Goal: Task Accomplishment & Management: Manage account settings

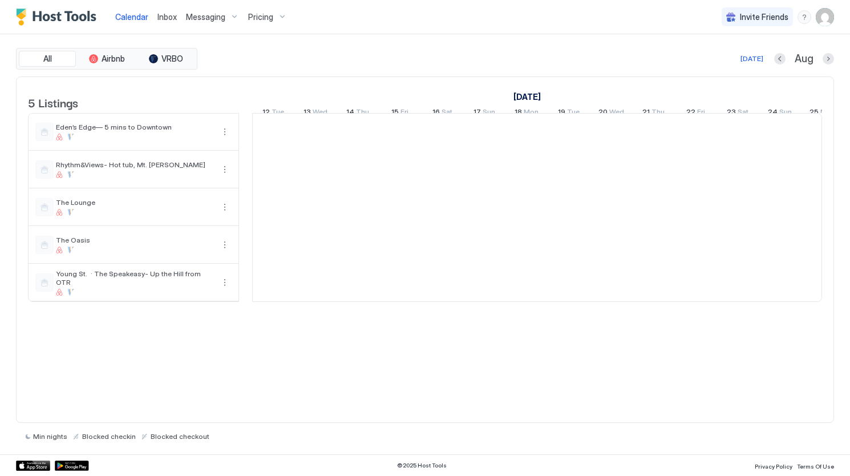
scroll to position [0, 634]
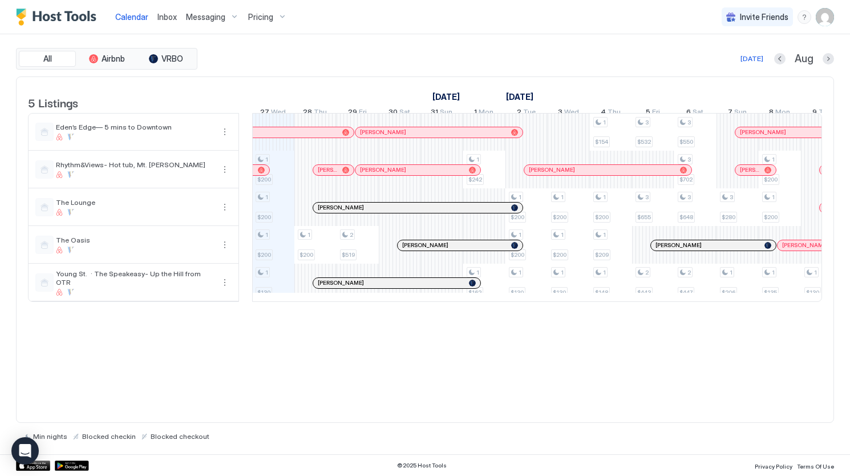
click at [257, 15] on span "Pricing" at bounding box center [260, 17] width 25 height 10
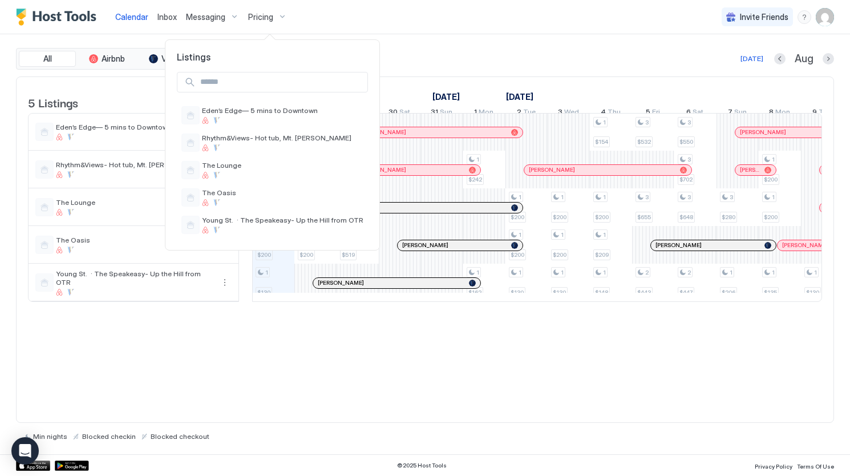
click at [416, 33] on div at bounding box center [425, 238] width 850 height 476
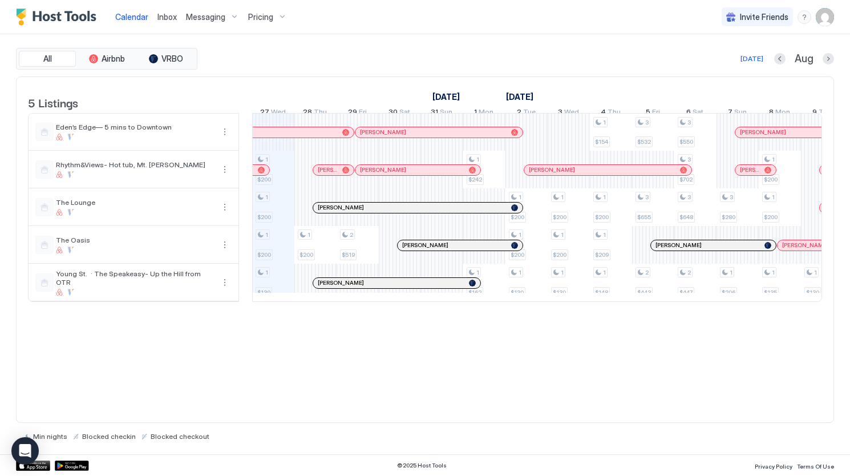
click at [828, 22] on img "User profile" at bounding box center [825, 17] width 18 height 18
click at [622, 62] on div at bounding box center [425, 238] width 850 height 476
click at [278, 15] on div "Pricing" at bounding box center [268, 16] width 48 height 19
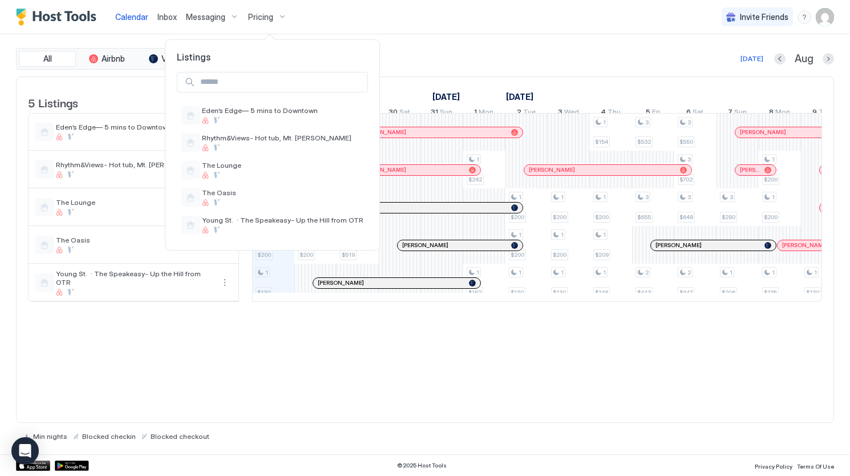
click at [216, 14] on div at bounding box center [425, 238] width 850 height 476
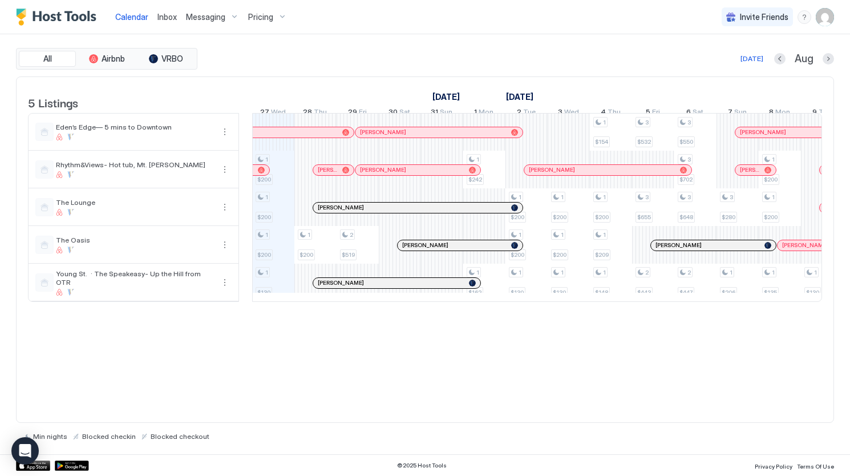
click at [825, 22] on img "User profile" at bounding box center [825, 17] width 18 height 18
click at [773, 67] on div "Settings" at bounding box center [765, 74] width 168 height 20
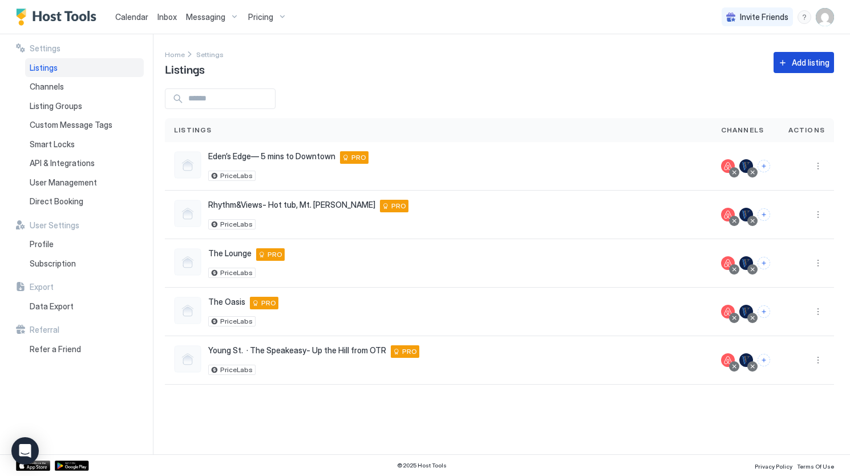
click at [791, 64] on button "Add listing" at bounding box center [803, 62] width 60 height 21
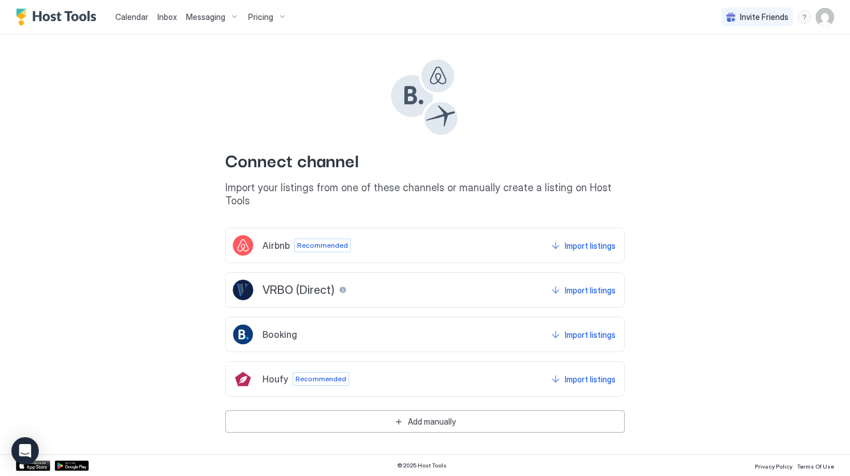
click at [305, 240] on span "Recommended" at bounding box center [322, 245] width 51 height 10
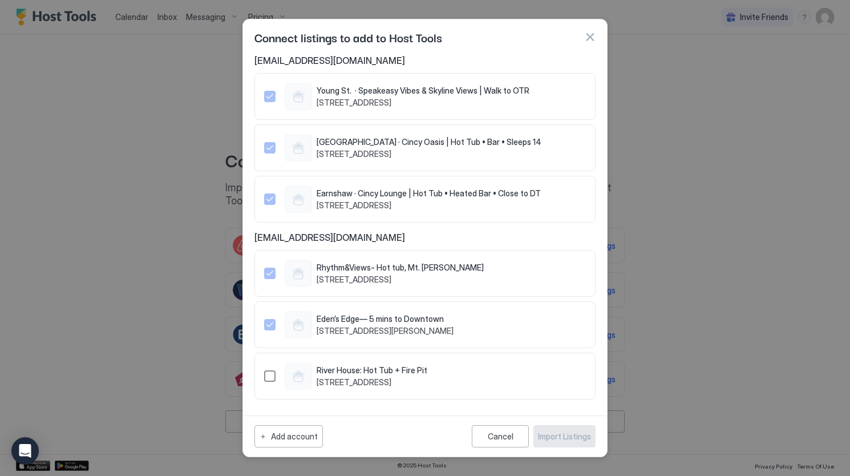
click at [266, 376] on div "1497220254875120808" at bounding box center [269, 375] width 11 height 11
click at [556, 433] on div "Import Listings" at bounding box center [564, 436] width 53 height 12
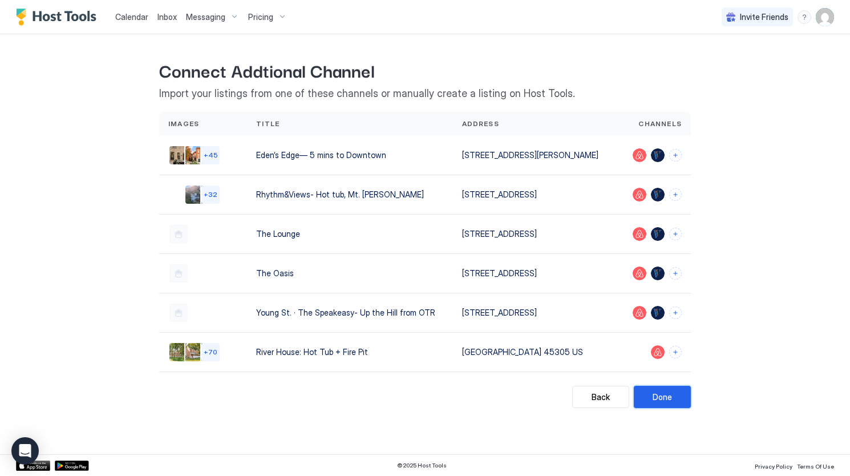
click at [651, 397] on button "Done" at bounding box center [662, 397] width 57 height 22
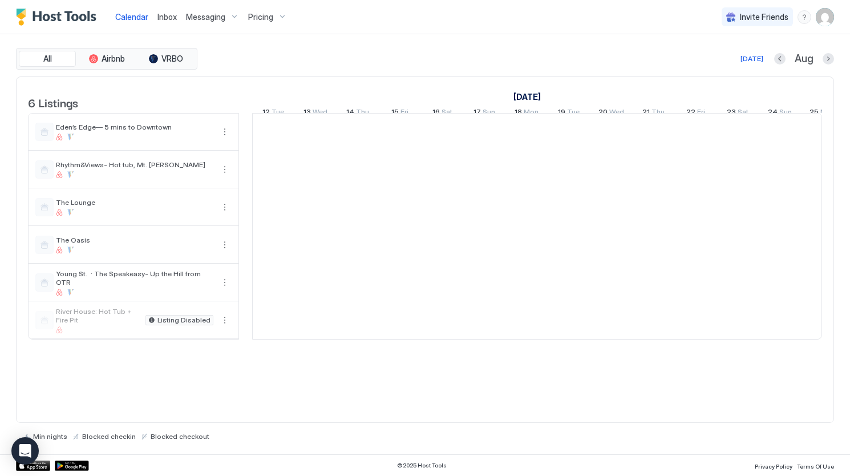
scroll to position [0, 634]
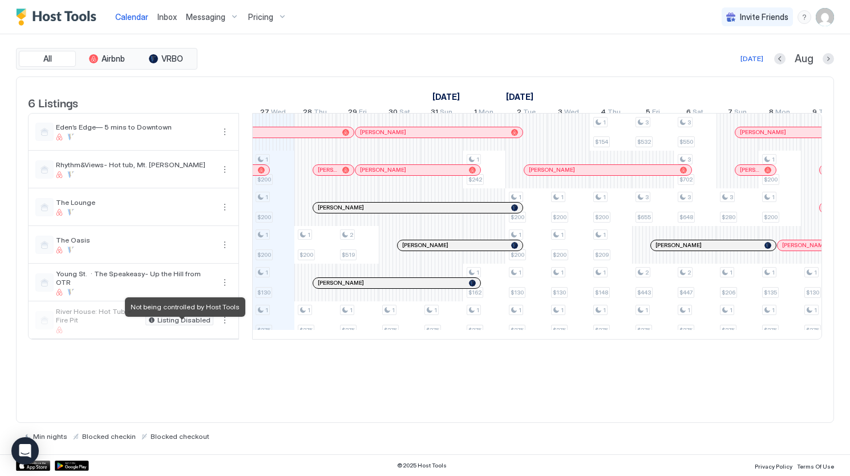
click at [175, 320] on span "Listing Disabled" at bounding box center [183, 320] width 53 height 0
click at [220, 326] on button "More options" at bounding box center [225, 320] width 14 height 14
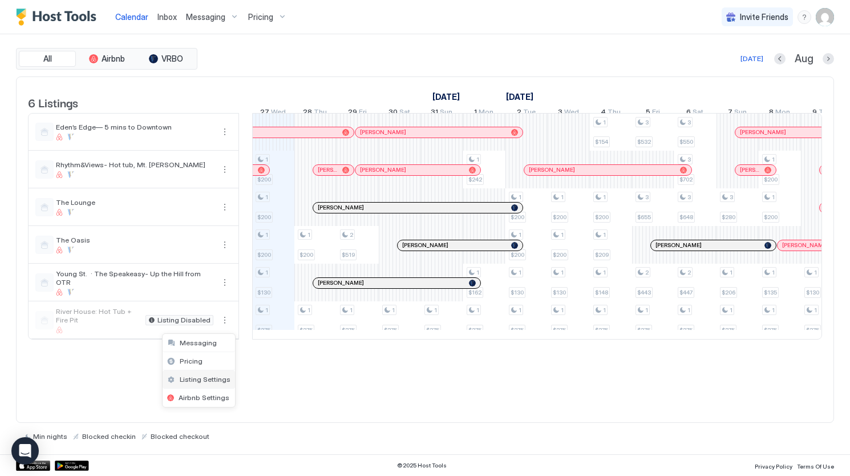
click at [201, 384] on div "Listing Settings" at bounding box center [199, 379] width 72 height 18
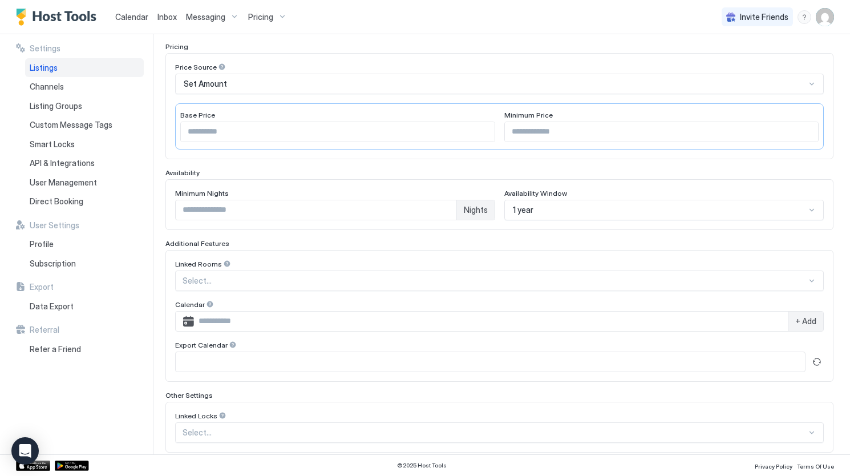
scroll to position [177, 0]
click at [278, 316] on input "Input Field" at bounding box center [491, 320] width 594 height 19
paste input "**********"
type input "**********"
click at [794, 323] on div "+ Add" at bounding box center [805, 320] width 35 height 19
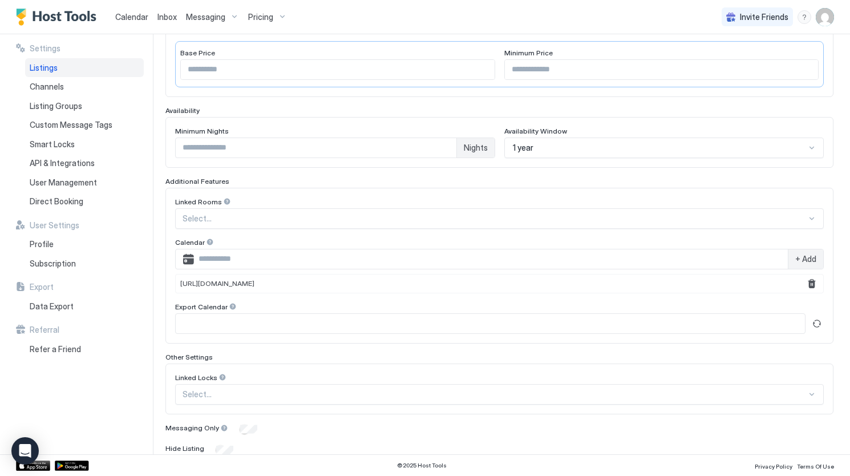
scroll to position [278, 0]
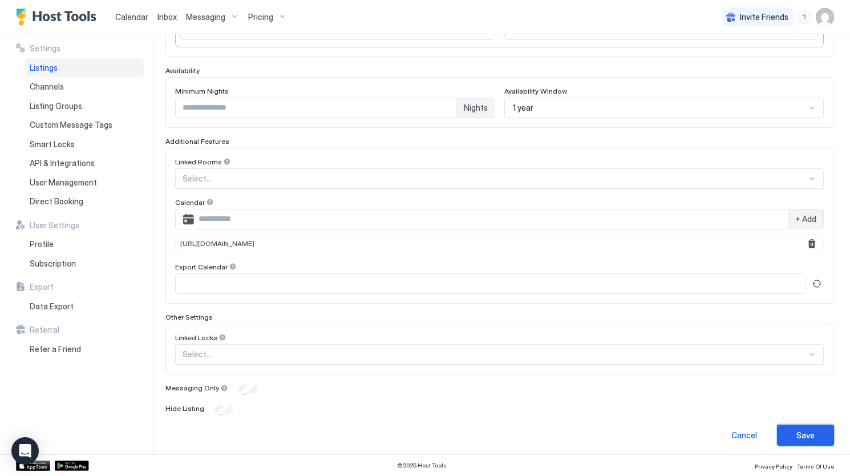
click at [796, 429] on div "Save" at bounding box center [805, 435] width 18 height 12
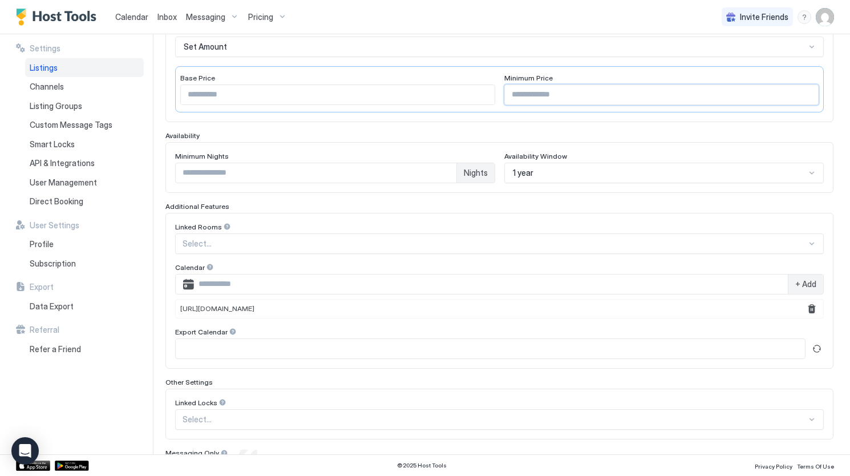
scroll to position [217, 0]
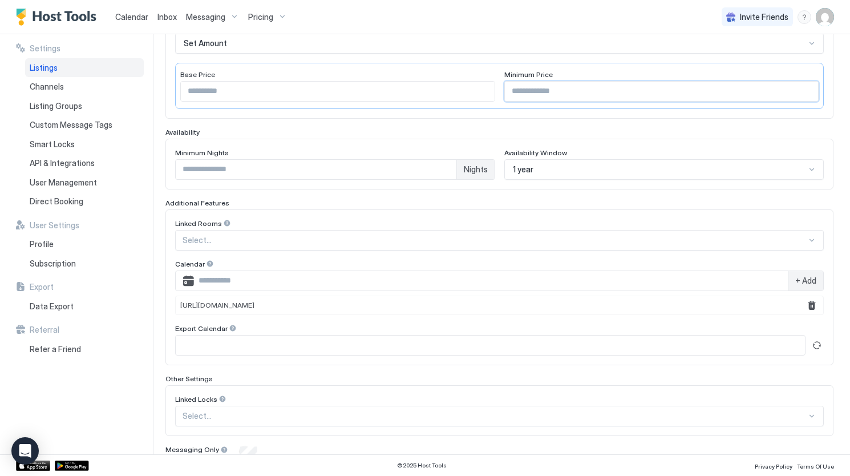
type input "***"
click at [567, 170] on div "1 year" at bounding box center [659, 169] width 293 height 10
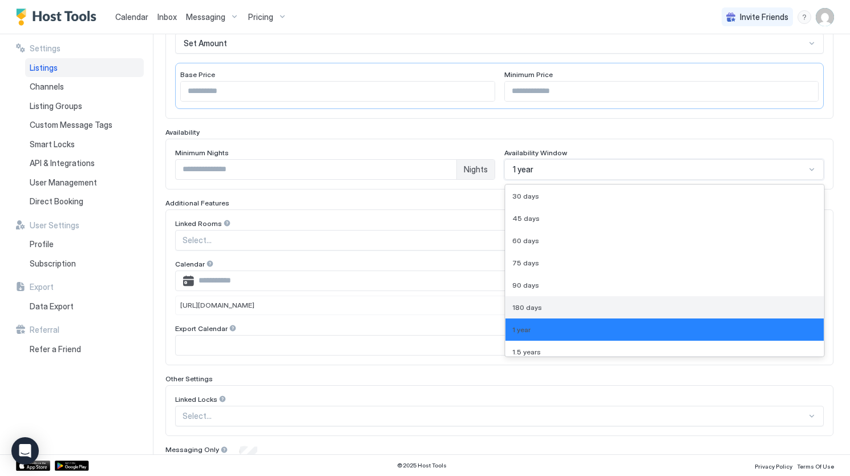
click at [564, 303] on div "180 days" at bounding box center [664, 307] width 305 height 9
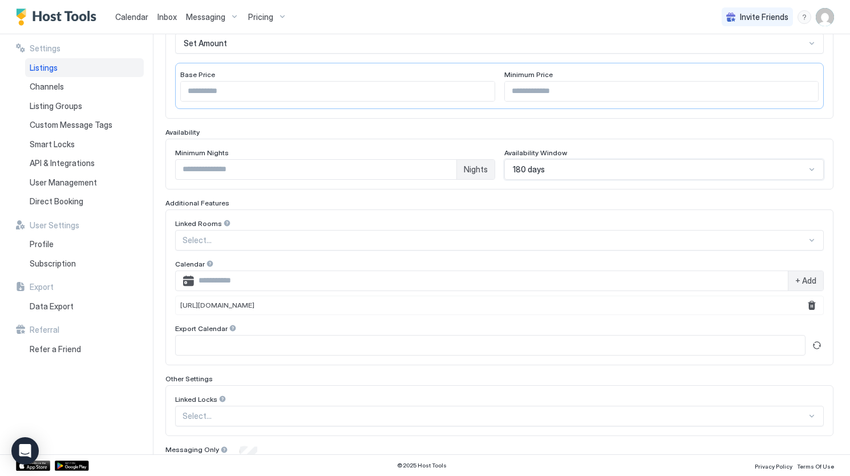
scroll to position [278, 0]
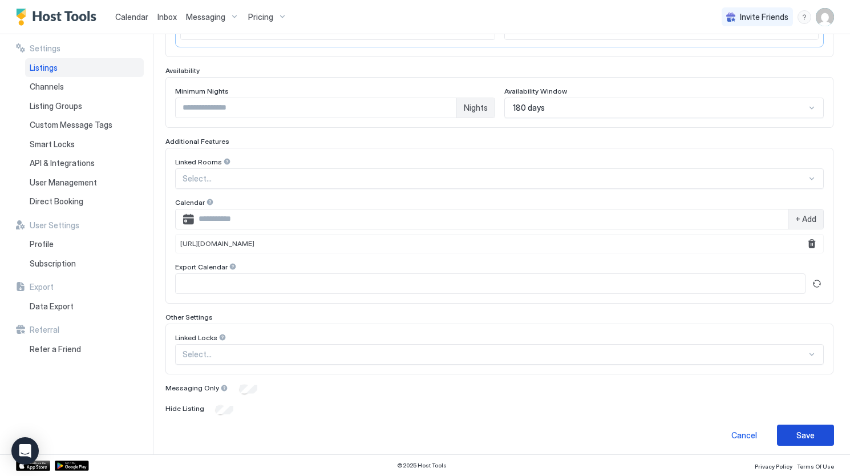
click at [796, 430] on div "Save" at bounding box center [805, 435] width 18 height 12
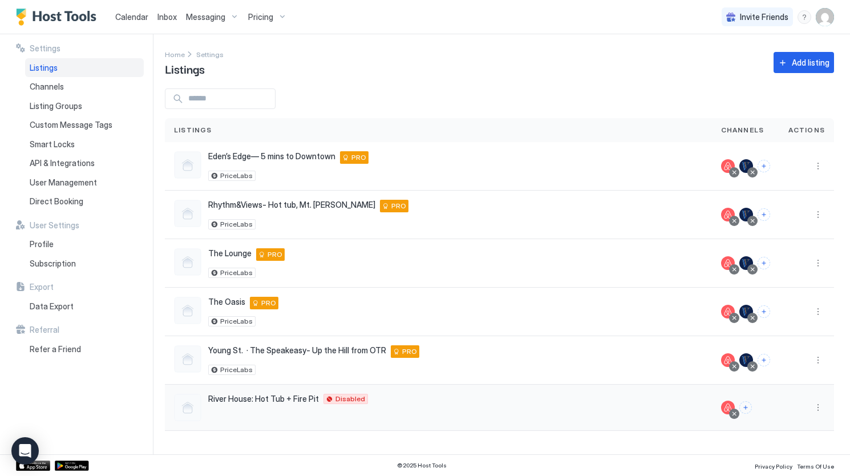
click at [523, 416] on div "[GEOGRAPHIC_DATA]: Hot Tub + Fire Pit [GEOGRAPHIC_DATA] 45305 US Disabled" at bounding box center [438, 407] width 529 height 27
click at [820, 401] on button "More options" at bounding box center [818, 407] width 14 height 14
click at [792, 314] on div "Pricing" at bounding box center [789, 315] width 78 height 18
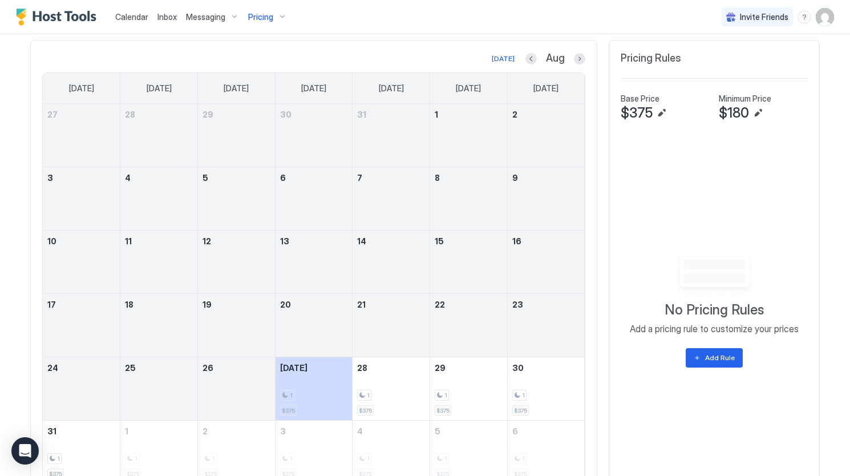
scroll to position [437, 0]
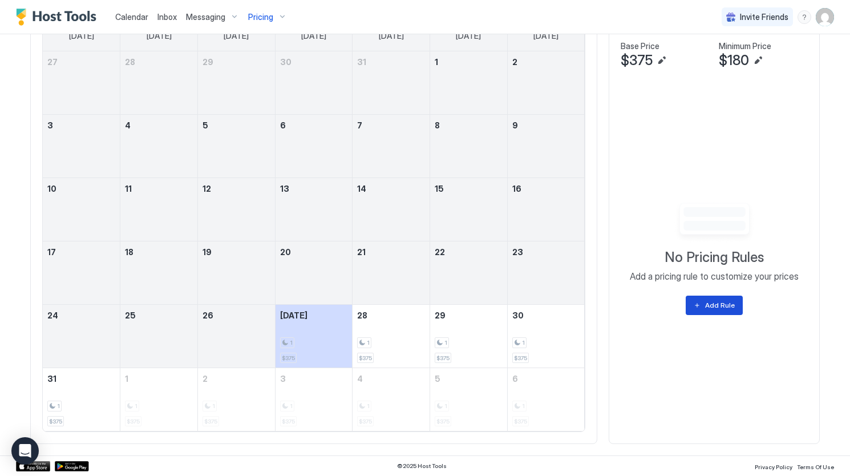
click at [715, 310] on div "Add Rule" at bounding box center [720, 305] width 30 height 10
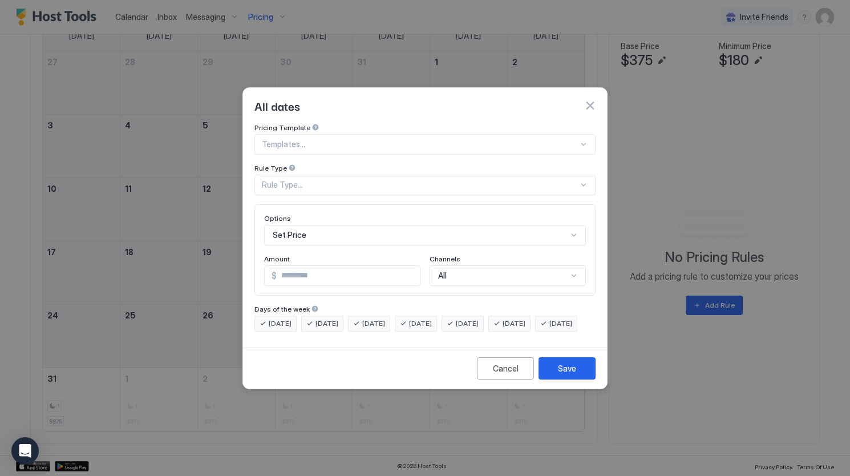
click at [428, 180] on div "Rule Type..." at bounding box center [420, 185] width 317 height 10
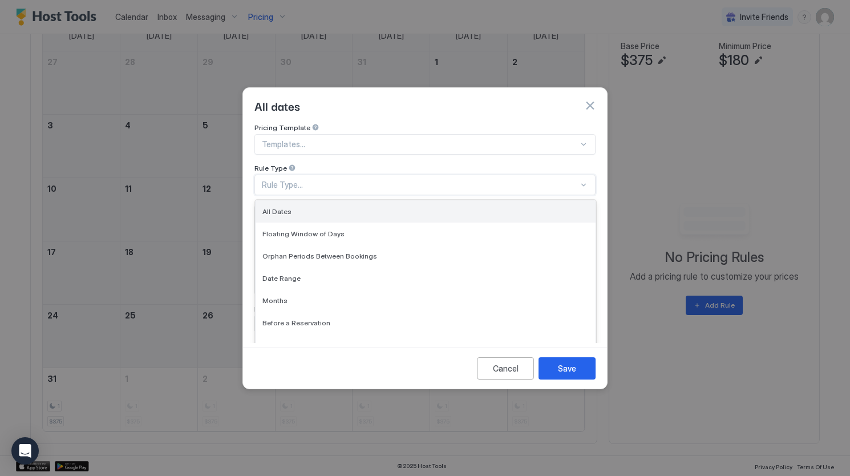
click at [420, 206] on div "All Dates" at bounding box center [426, 211] width 340 height 22
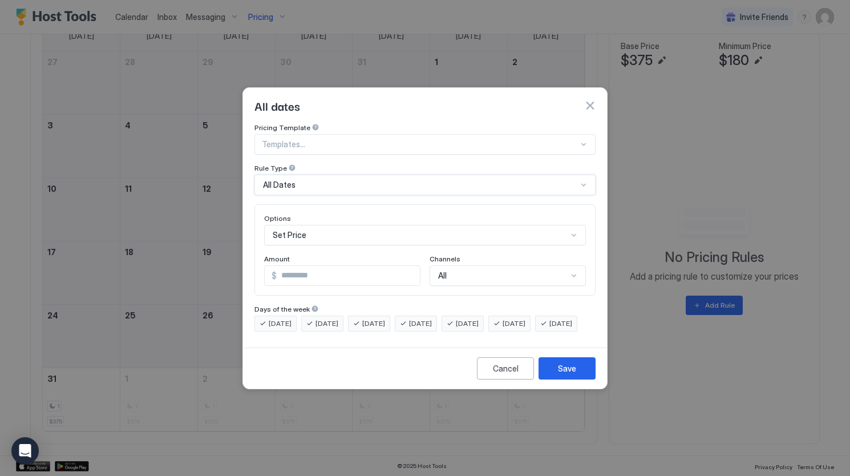
click at [396, 140] on div "Templates..." at bounding box center [424, 144] width 341 height 21
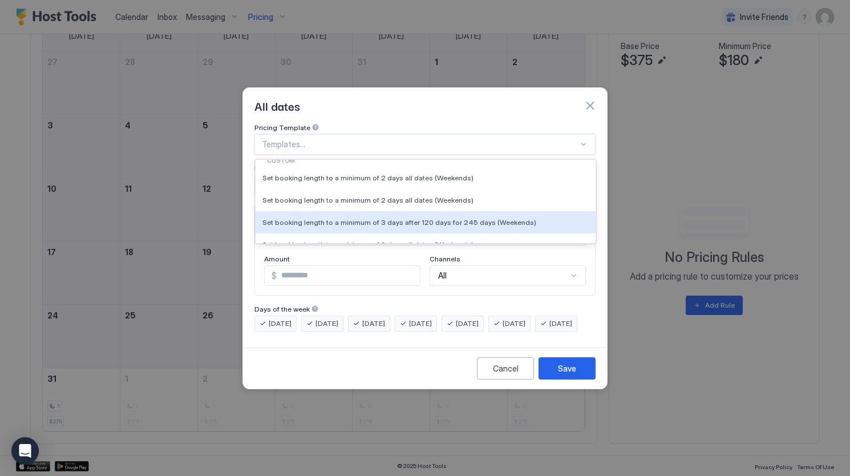
scroll to position [172, 0]
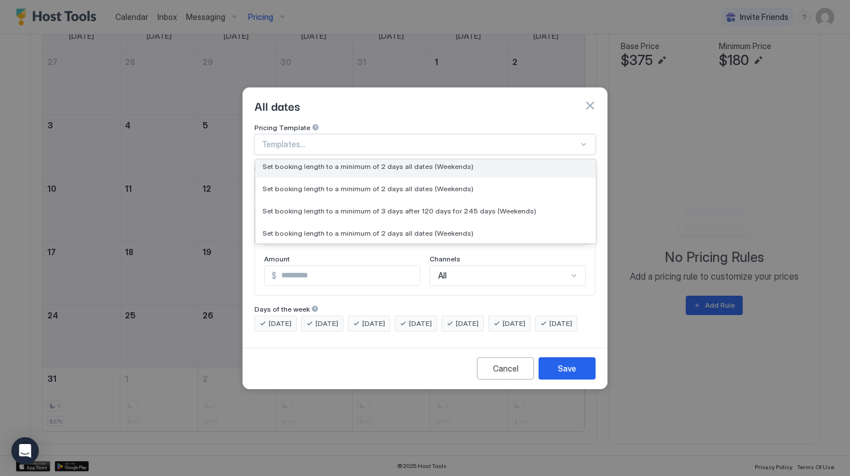
click at [383, 167] on div "Set booking length to a minimum of 2 days all dates (Weekends)" at bounding box center [426, 166] width 340 height 22
type input "*"
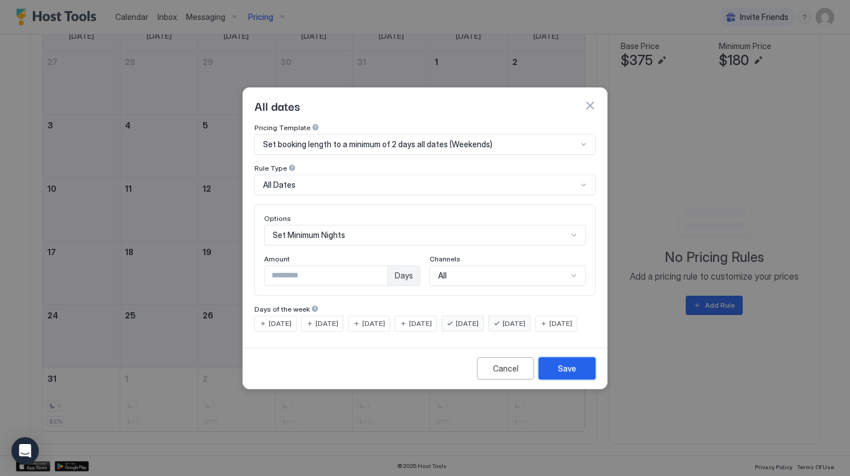
click at [577, 379] on button "Save" at bounding box center [566, 368] width 57 height 22
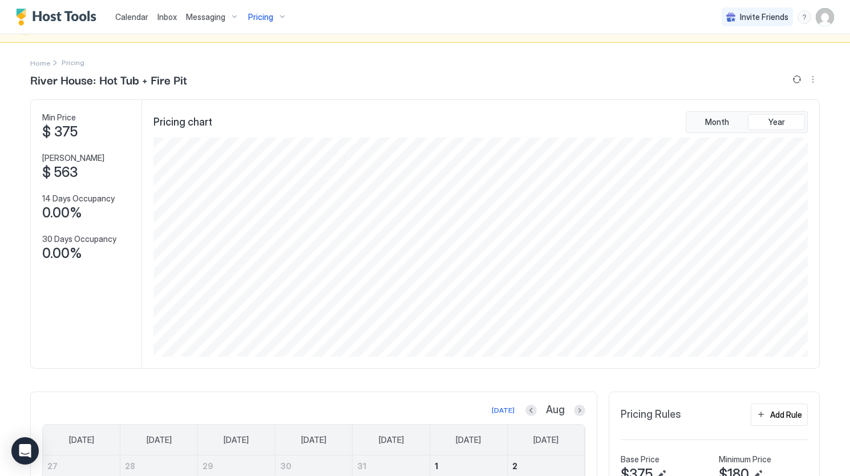
scroll to position [0, 0]
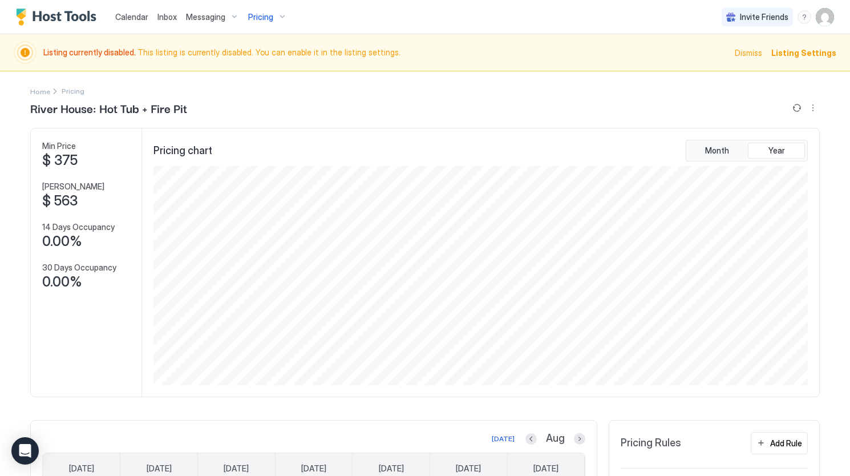
click at [788, 56] on span "Listing Settings" at bounding box center [803, 53] width 65 height 12
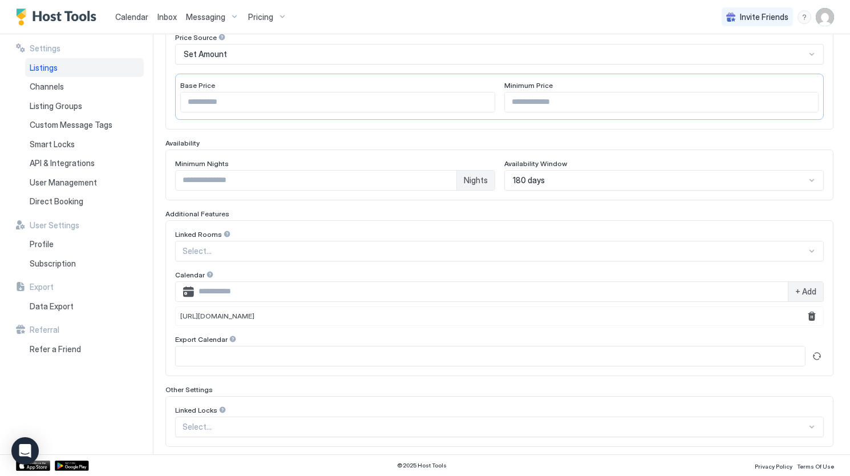
scroll to position [258, 0]
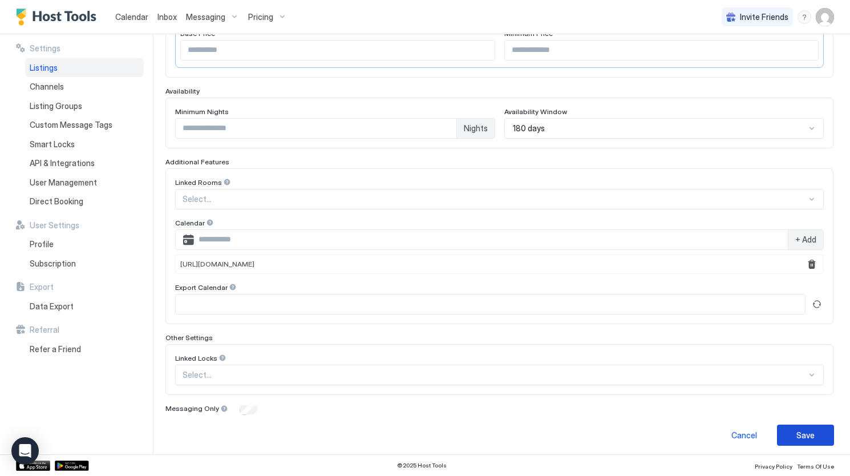
click at [796, 431] on div "Save" at bounding box center [805, 435] width 18 height 12
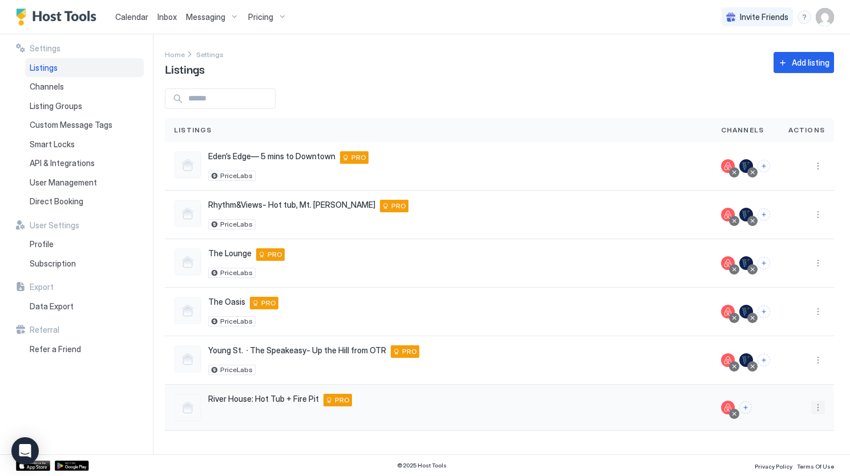
click at [820, 407] on button "More options" at bounding box center [818, 407] width 14 height 14
click at [803, 341] on div "Listing Settings" at bounding box center [789, 333] width 78 height 18
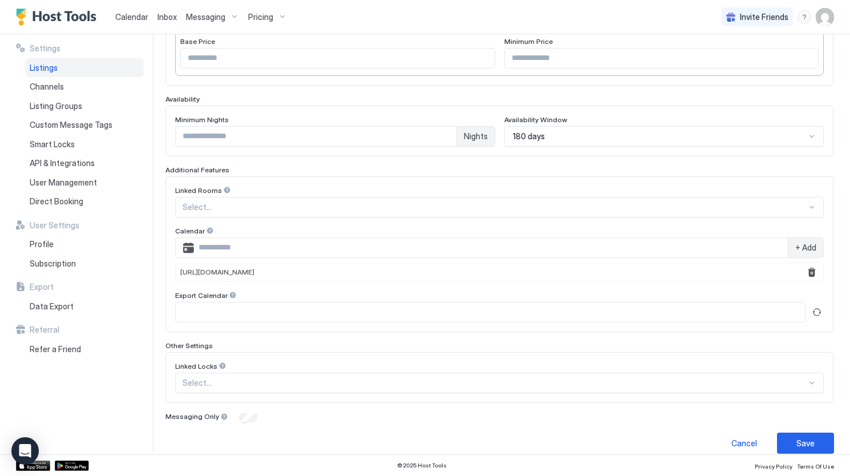
scroll to position [253, 0]
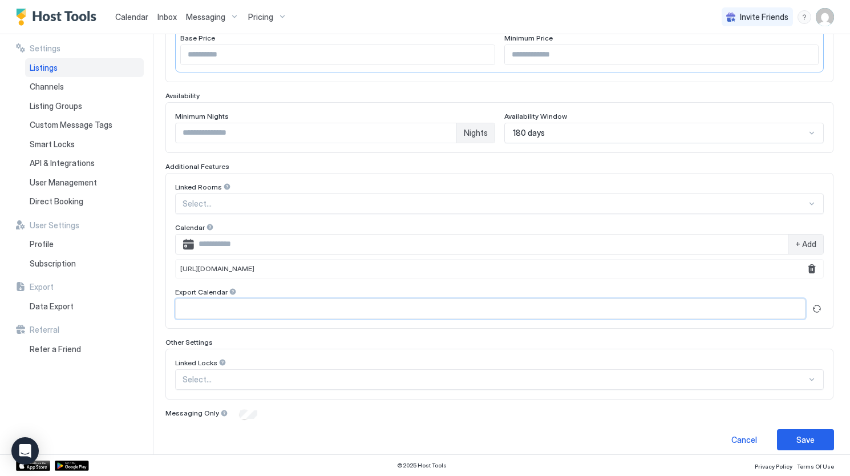
click at [266, 308] on input "Input Field" at bounding box center [490, 308] width 629 height 19
click at [814, 304] on button "Refresh" at bounding box center [817, 309] width 14 height 14
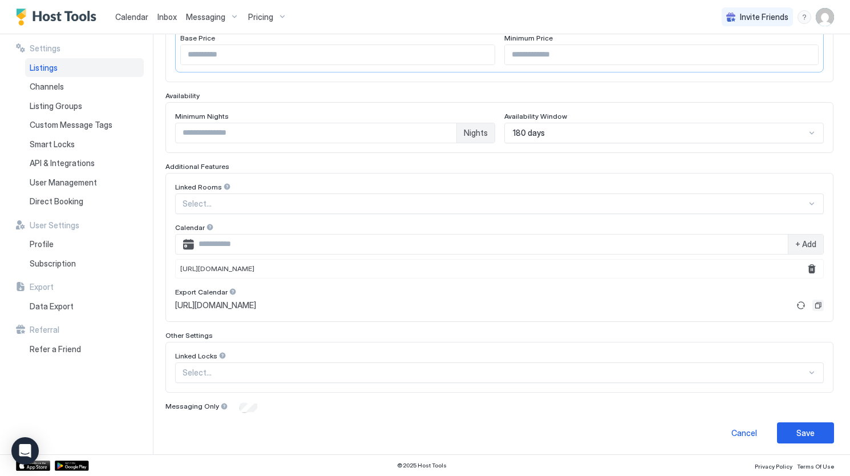
scroll to position [251, 0]
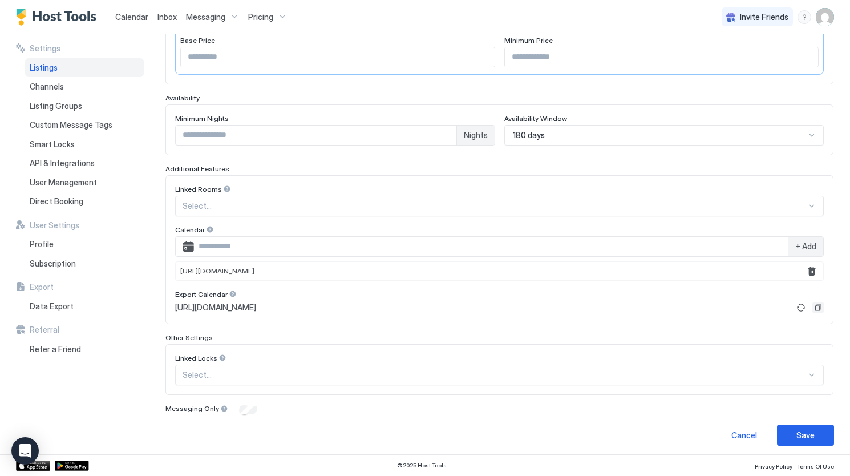
click at [812, 303] on button "Copy" at bounding box center [817, 307] width 11 height 11
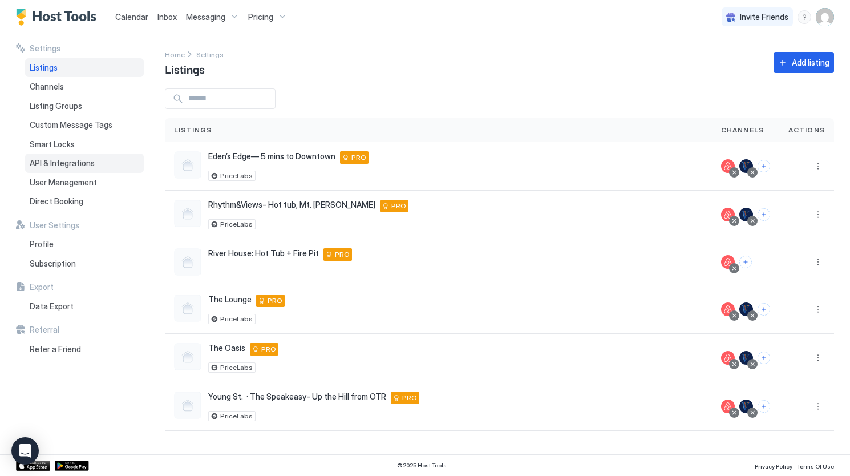
click at [59, 159] on span "API & Integrations" at bounding box center [62, 163] width 65 height 10
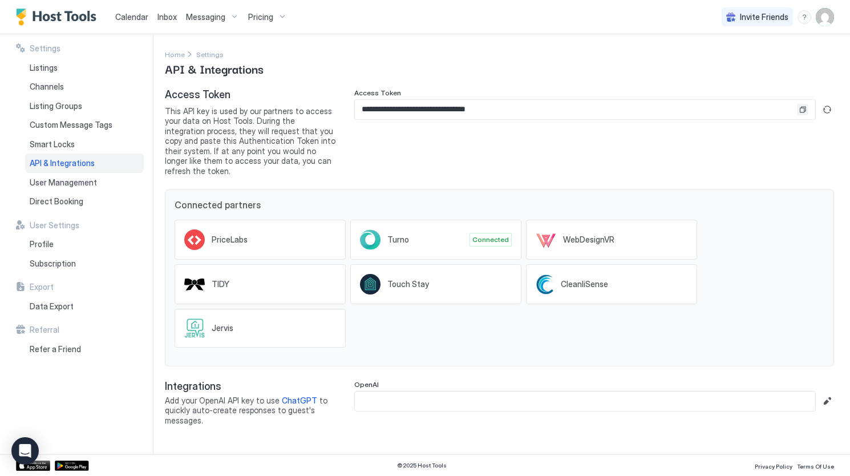
click at [800, 113] on button "Copy" at bounding box center [802, 109] width 11 height 11
